Goal: Ask a question

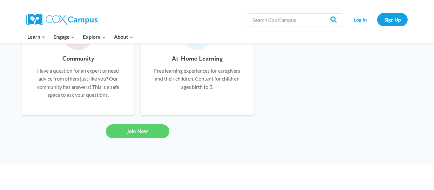
scroll to position [521, 0]
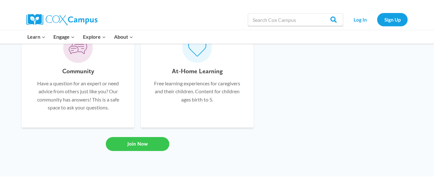
click at [141, 143] on span "Join Now" at bounding box center [137, 144] width 20 height 6
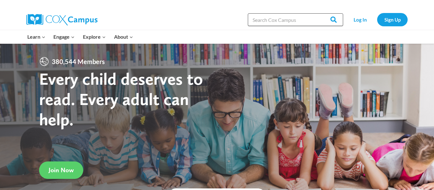
click at [279, 16] on input "Search in [URL][DOMAIN_NAME]" at bounding box center [295, 19] width 95 height 13
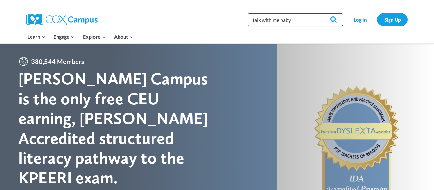
type input "talk with me baby"
click at [318, 13] on input "Search" at bounding box center [330, 19] width 25 height 13
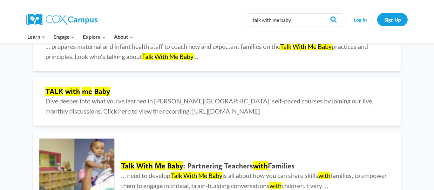
scroll to position [369, 0]
